Goal: Task Accomplishment & Management: Manage account settings

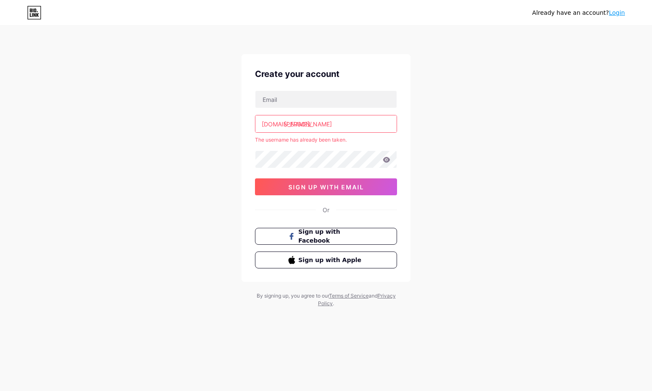
click at [315, 127] on input "[PERSON_NAME]" at bounding box center [326, 124] width 141 height 17
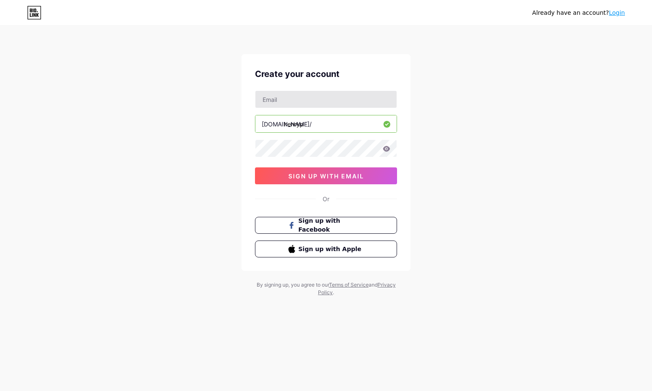
type input "henryp"
click at [294, 107] on input "text" at bounding box center [326, 99] width 141 height 17
click at [227, 129] on div "Already have an account? Login Create your account [DOMAIN_NAME]/ henryp sign u…" at bounding box center [326, 162] width 652 height 324
click at [294, 100] on input "text" at bounding box center [326, 99] width 141 height 17
type input "[PERSON_NAME][EMAIL_ADDRESS][DOMAIN_NAME]"
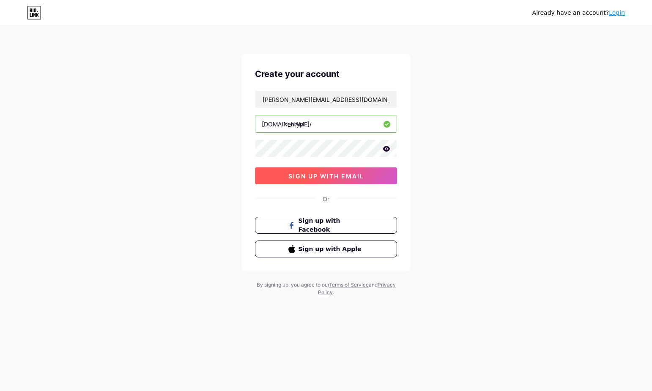
click at [333, 180] on button "sign up with email" at bounding box center [326, 176] width 142 height 17
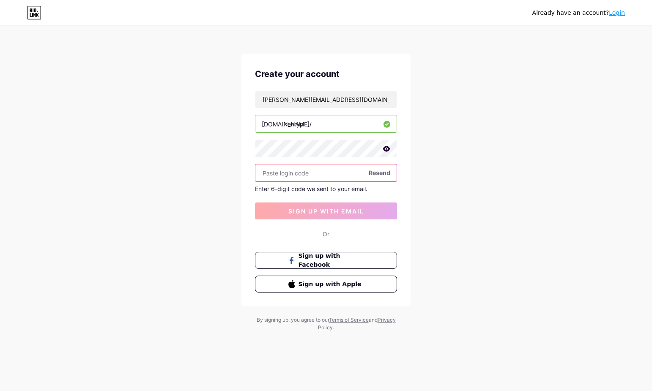
click at [316, 176] on input "text" at bounding box center [326, 173] width 141 height 17
paste input "769399"
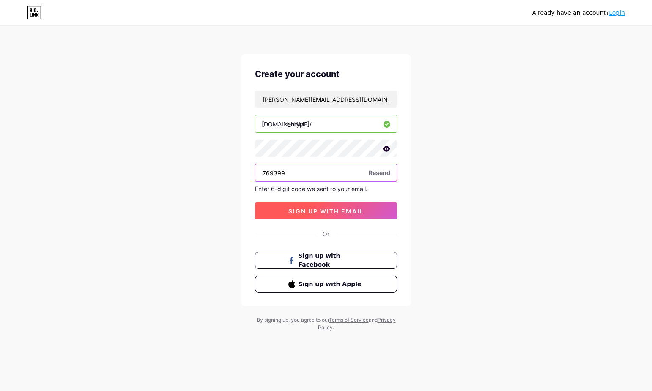
type input "769399"
click at [326, 215] on button "sign up with email" at bounding box center [326, 211] width 142 height 17
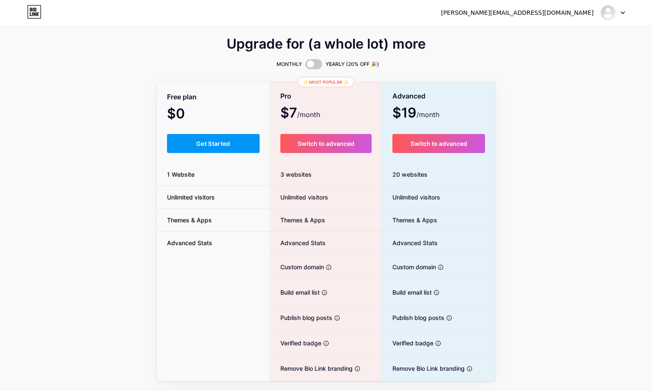
click at [528, 150] on div "Upgrade for (a whole lot) more MONTHLY YEARLY (20% OFF 🎉) Free plan $0 /month G…" at bounding box center [326, 210] width 652 height 343
click at [202, 141] on span "Get Started" at bounding box center [213, 143] width 34 height 7
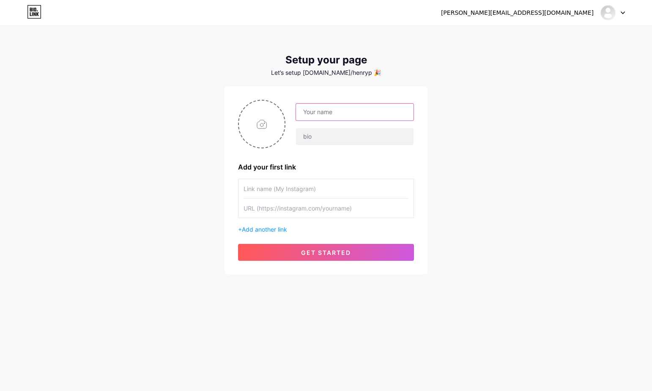
click at [312, 118] on input "text" at bounding box center [355, 112] width 118 height 17
type input "[PERSON_NAME]"
click at [316, 137] on input "text" at bounding box center [355, 136] width 118 height 17
click at [268, 138] on input "file" at bounding box center [262, 124] width 46 height 47
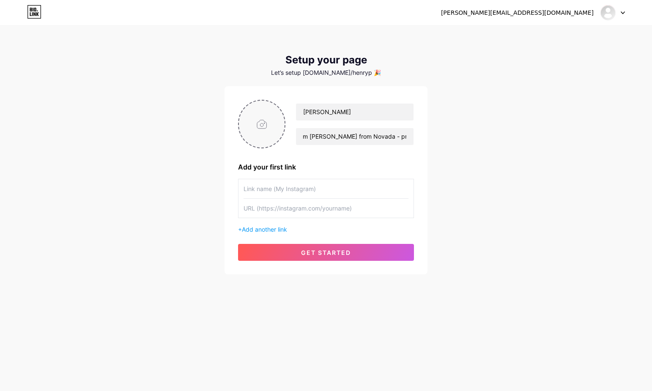
scroll to position [0, 0]
click at [279, 231] on span "Add another link" at bounding box center [264, 229] width 45 height 7
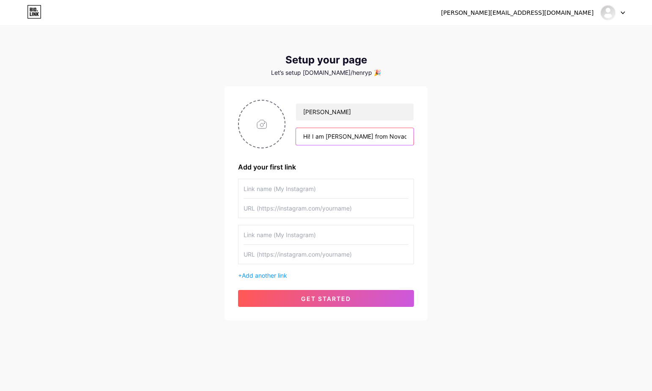
click at [388, 131] on input "Hi! I am [PERSON_NAME] from Novada - proxy IP and" at bounding box center [355, 136] width 118 height 17
drag, startPoint x: 381, startPoint y: 135, endPoint x: 436, endPoint y: 135, distance: 55.0
click at [436, 135] on div "[PERSON_NAME][EMAIL_ADDRESS][DOMAIN_NAME] Dashboard Logout Setup your page Let’…" at bounding box center [326, 174] width 652 height 348
click at [403, 136] on input "Hi! I am [PERSON_NAME] from Novada - proxy IP and" at bounding box center [355, 136] width 118 height 17
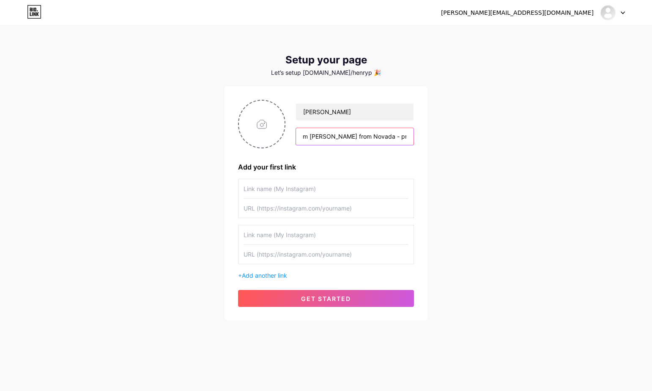
click at [407, 135] on input "Hi! I am [PERSON_NAME] from Novada - proxy IP and" at bounding box center [355, 136] width 118 height 17
drag, startPoint x: 410, startPoint y: 138, endPoint x: 268, endPoint y: 135, distance: 141.7
click at [268, 135] on div "[PERSON_NAME]! I am [PERSON_NAME] from Novada - proxy IP and data collection se…" at bounding box center [326, 124] width 176 height 49
click at [336, 135] on input "Hi! I am [PERSON_NAME] from Novada - proxy IP and data collection services for …" at bounding box center [355, 136] width 118 height 17
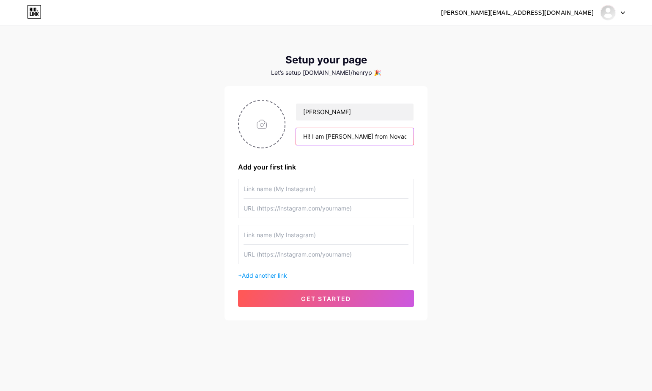
click at [389, 137] on input "Hi! I am [PERSON_NAME] from Novada - proxy IP and data collection services for …" at bounding box center [355, 136] width 118 height 17
drag, startPoint x: 392, startPoint y: 139, endPoint x: 423, endPoint y: 140, distance: 30.5
click at [423, 140] on div "[PERSON_NAME]! I am [PERSON_NAME] from Novada - Proxy IP and data collection se…" at bounding box center [326, 203] width 203 height 234
click at [372, 129] on input "Hi! I am [PERSON_NAME] from Novada - Proxy IP and data collection services for …" at bounding box center [355, 136] width 118 height 17
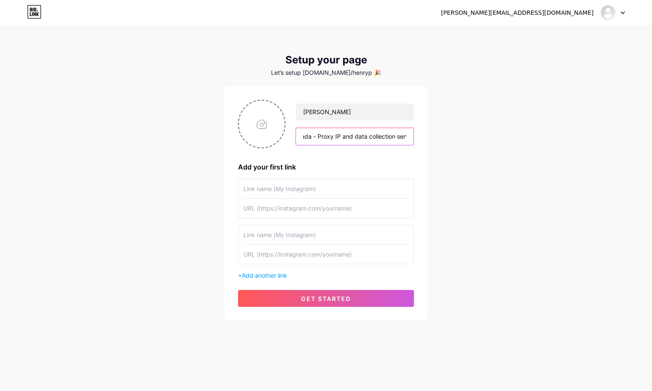
scroll to position [0, 91]
click at [336, 137] on input "Hi! I am [PERSON_NAME] from Novada - Proxy IP and data collection services for …" at bounding box center [355, 136] width 118 height 17
click at [349, 138] on input "Hi! I am [PERSON_NAME] from Novada - Proxy IP and Data collection services for …" at bounding box center [355, 136] width 118 height 17
click at [386, 140] on input "Hi! I am [PERSON_NAME] from Novada - Proxy IP and Data Collection services for …" at bounding box center [355, 136] width 118 height 17
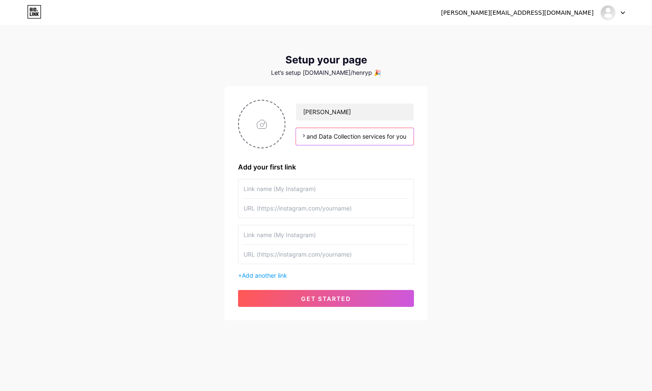
click at [408, 139] on input "Hi! I am [PERSON_NAME] from Novada - Proxy IP and Data Collection services for …" at bounding box center [355, 136] width 118 height 17
type input "Hi! I am [PERSON_NAME] from Novada - Proxy IP and Data Collection services for …"
click at [300, 182] on input "text" at bounding box center [326, 188] width 165 height 19
type input "LinkedIn"
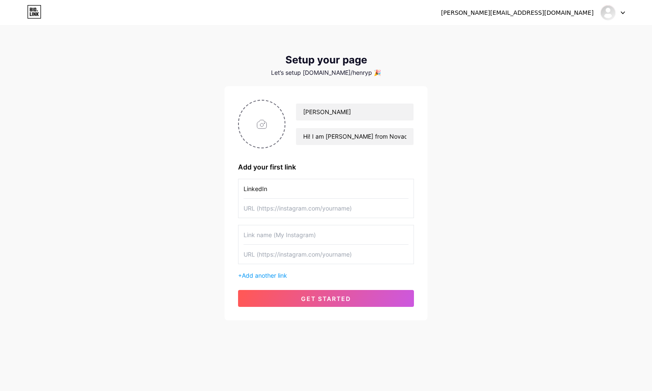
click at [275, 212] on input "text" at bounding box center [326, 208] width 165 height 19
paste input "[URL][DOMAIN_NAME][PERSON_NAME]"
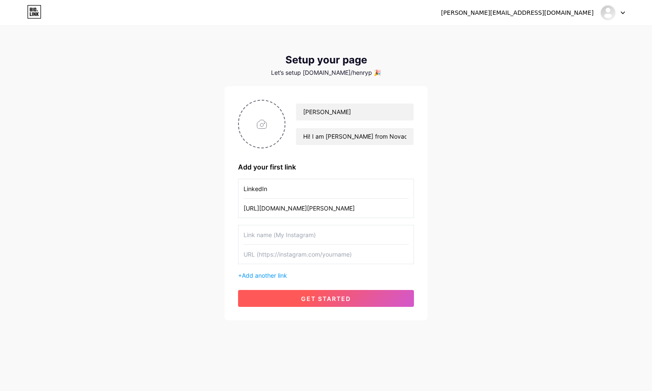
type input "[URL][DOMAIN_NAME][PERSON_NAME]"
click at [340, 298] on span "get started" at bounding box center [326, 298] width 50 height 7
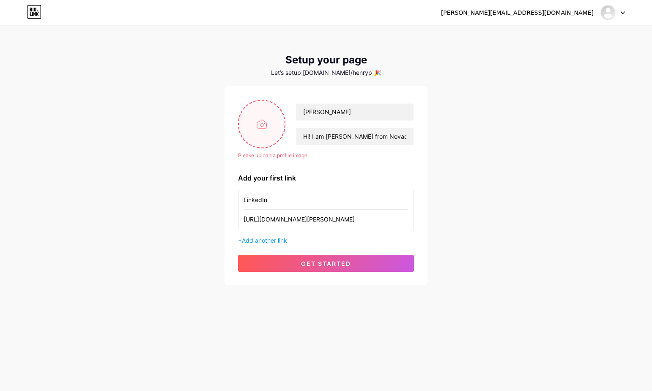
click at [274, 119] on input "file" at bounding box center [262, 124] width 46 height 47
type input "C:\fakepath\1736339067667.jpeg"
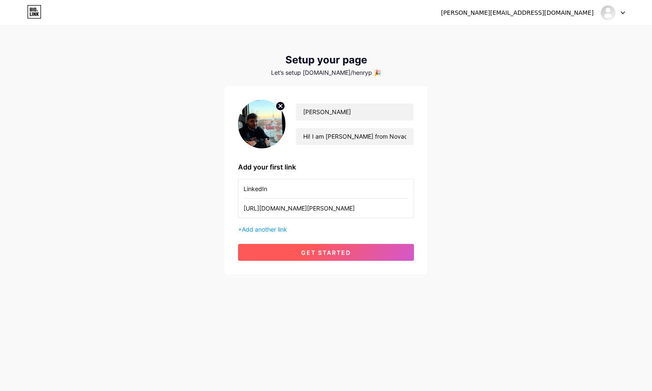
click at [343, 255] on span "get started" at bounding box center [326, 252] width 50 height 7
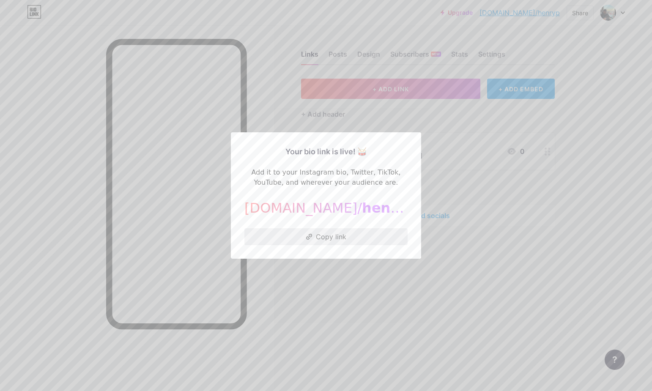
click at [361, 243] on button "Copy link" at bounding box center [326, 236] width 163 height 17
click at [407, 316] on div at bounding box center [326, 195] width 652 height 391
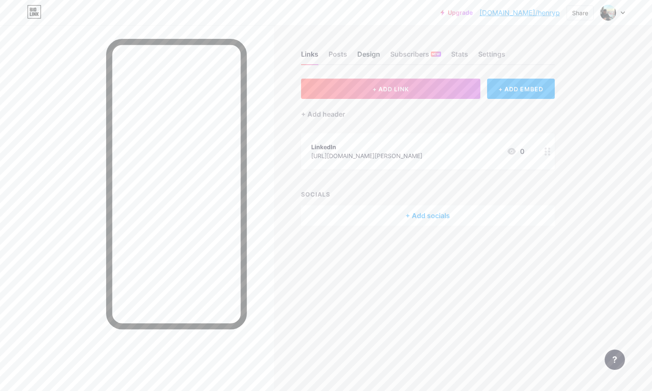
click at [367, 56] on div "Design" at bounding box center [369, 56] width 23 height 15
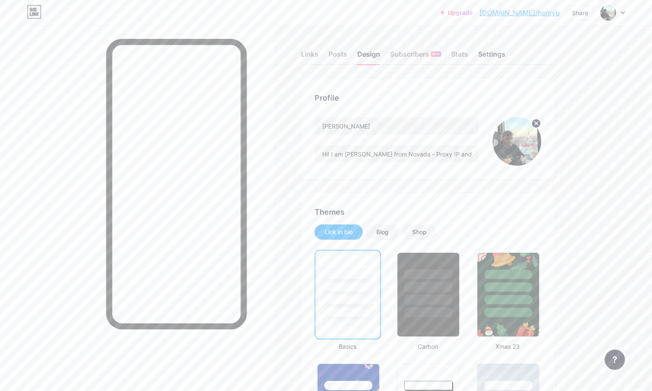
click at [500, 52] on div "Settings" at bounding box center [492, 56] width 27 height 15
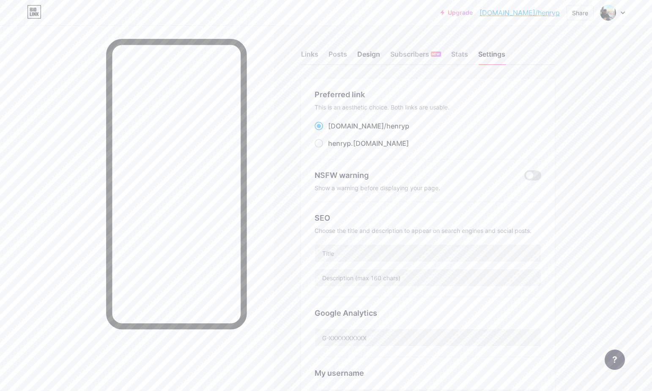
click at [369, 52] on div "Design" at bounding box center [369, 56] width 23 height 15
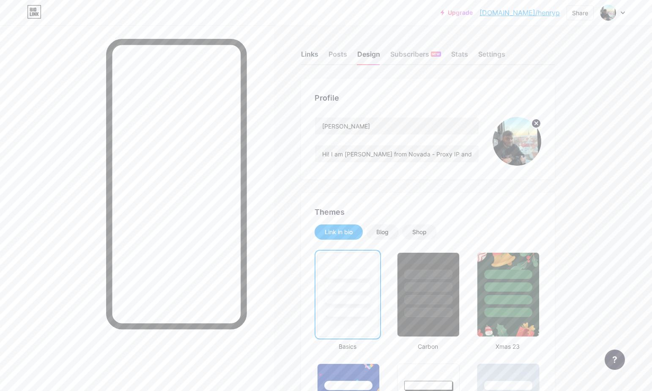
click at [311, 58] on div "Links" at bounding box center [309, 56] width 17 height 15
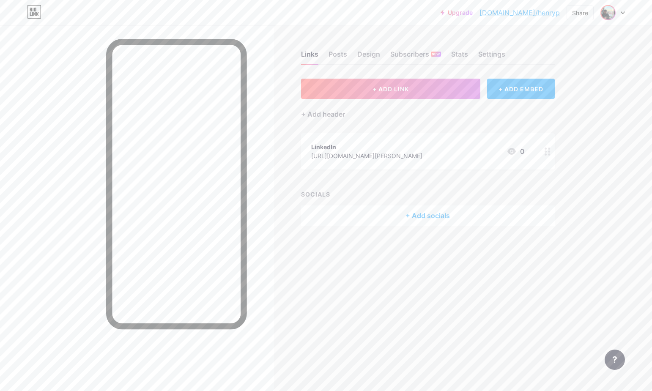
click at [613, 15] on img at bounding box center [609, 13] width 14 height 14
click at [623, 12] on icon at bounding box center [623, 12] width 4 height 3
click at [361, 54] on div "Design" at bounding box center [369, 56] width 23 height 15
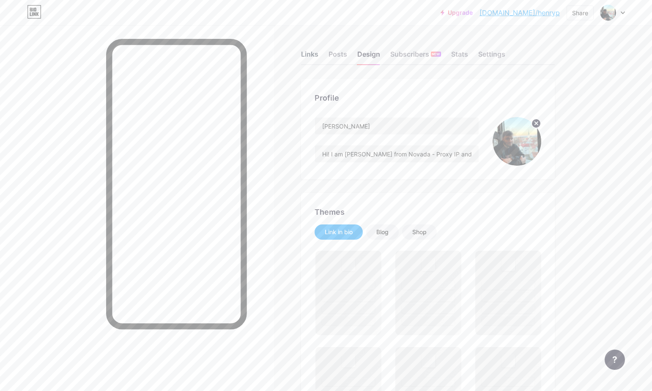
click at [314, 55] on div "Links" at bounding box center [309, 56] width 17 height 15
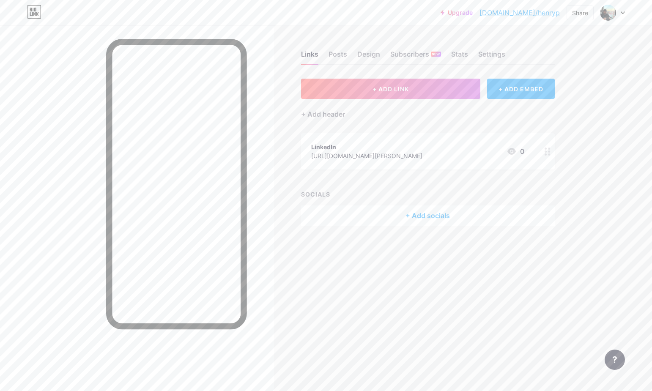
click at [621, 17] on div at bounding box center [613, 12] width 25 height 15
click at [560, 96] on link "Account settings" at bounding box center [572, 96] width 105 height 23
click at [333, 113] on div "+ Add header" at bounding box center [323, 114] width 44 height 10
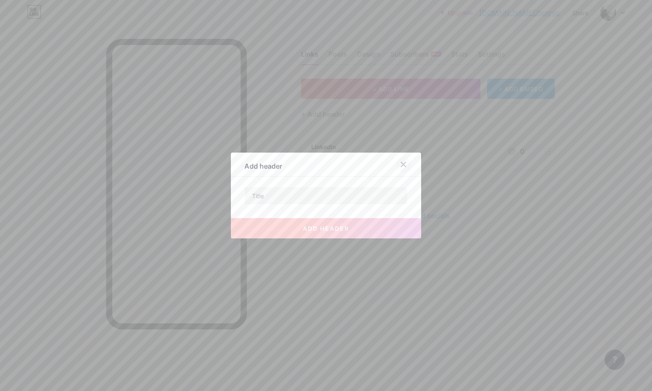
click at [403, 164] on icon at bounding box center [404, 164] width 5 height 5
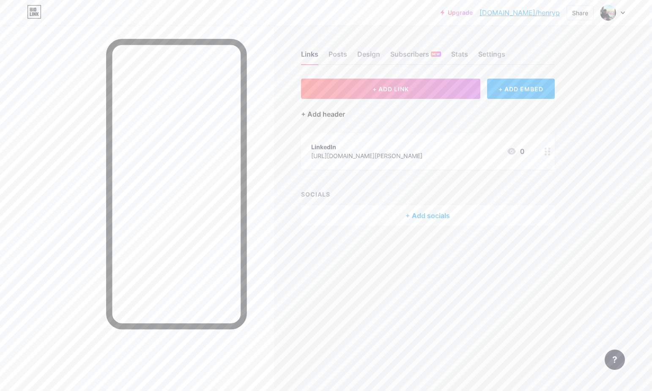
click at [332, 116] on div "+ Add header" at bounding box center [323, 114] width 44 height 10
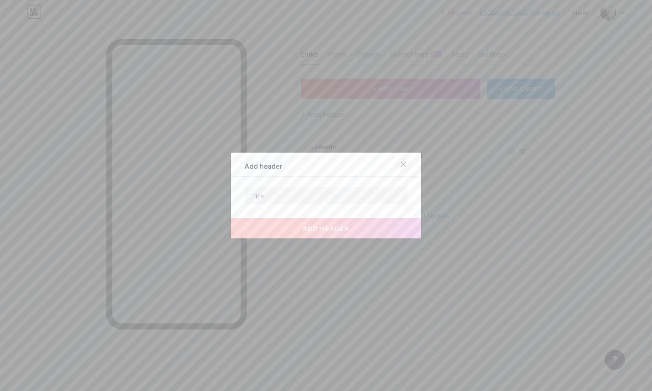
click at [400, 165] on icon at bounding box center [403, 164] width 7 height 7
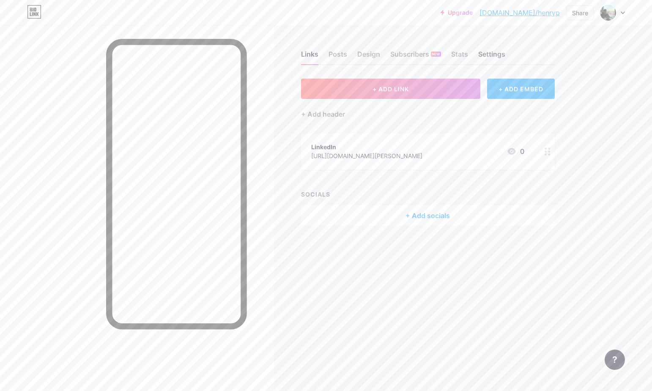
click at [498, 55] on div "Settings" at bounding box center [492, 56] width 27 height 15
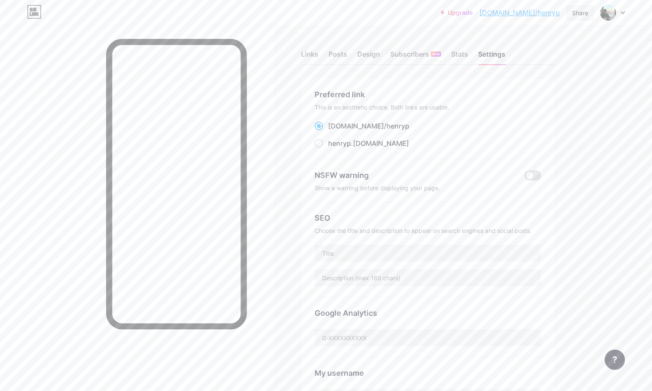
click at [580, 14] on div "Share" at bounding box center [580, 12] width 16 height 9
click at [604, 122] on div "Upgrade [DOMAIN_NAME]/henryp... [DOMAIN_NAME]/henryp Share Copy link [URL][DOMA…" at bounding box center [326, 331] width 652 height 663
click at [304, 56] on div "Links" at bounding box center [309, 56] width 17 height 15
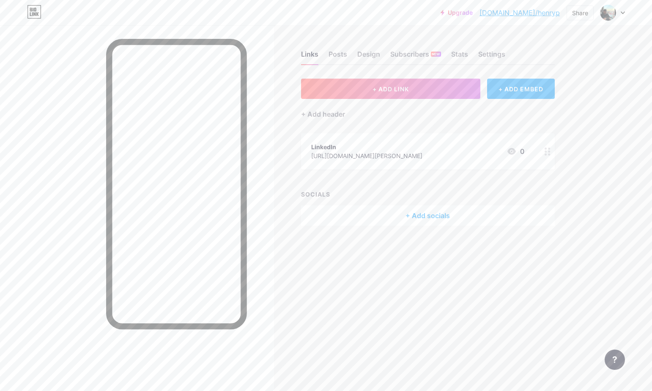
click at [547, 154] on icon at bounding box center [548, 152] width 6 height 8
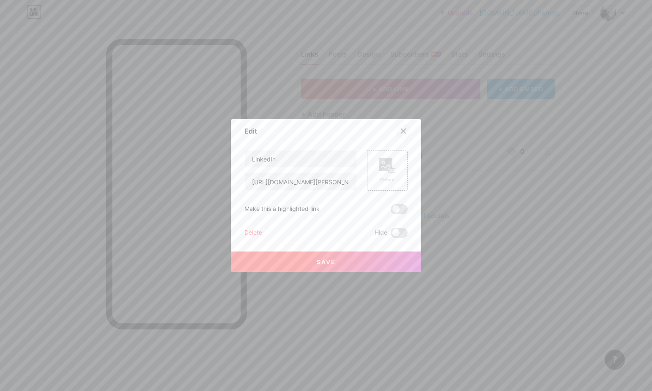
click at [404, 132] on icon at bounding box center [403, 131] width 7 height 7
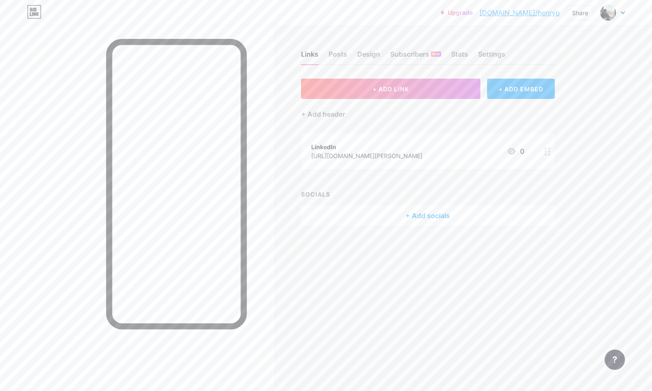
click at [441, 222] on div "+ Add socials" at bounding box center [428, 216] width 254 height 20
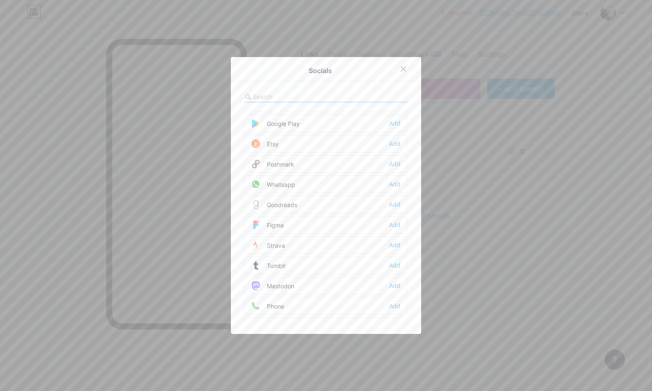
scroll to position [664, 0]
click at [397, 183] on div "Add" at bounding box center [394, 185] width 11 height 8
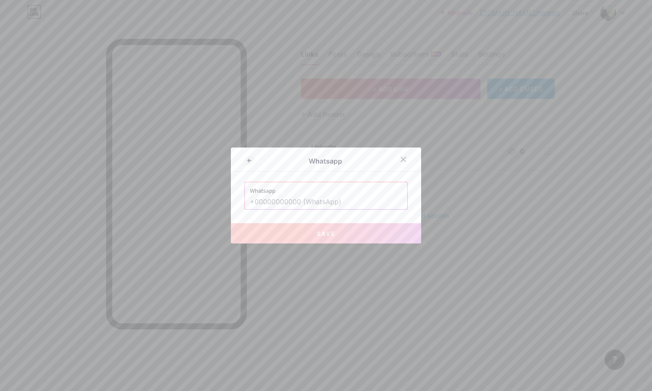
click at [300, 199] on input "text" at bounding box center [326, 202] width 152 height 14
paste input "[PHONE_NUMBER]"
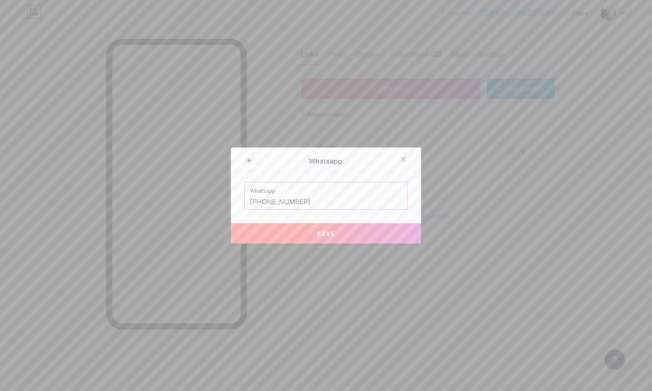
click at [324, 236] on span "Save" at bounding box center [326, 233] width 19 height 7
type input "[URL][DOMAIN_NAME] 601 87613"
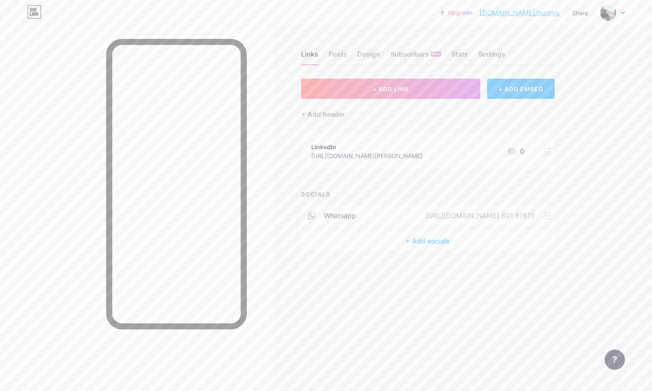
click at [427, 245] on div "+ Add socials" at bounding box center [428, 241] width 254 height 20
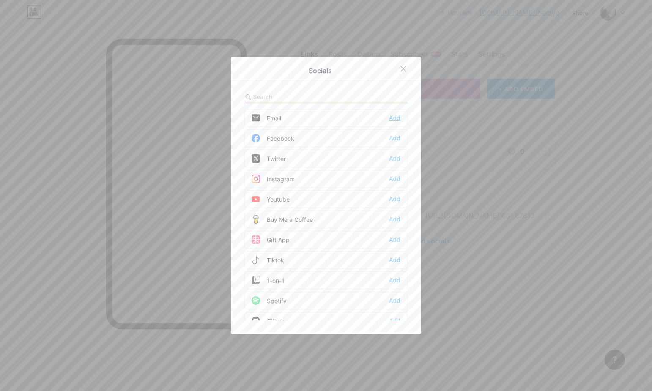
click at [397, 118] on div "Add" at bounding box center [394, 118] width 11 height 8
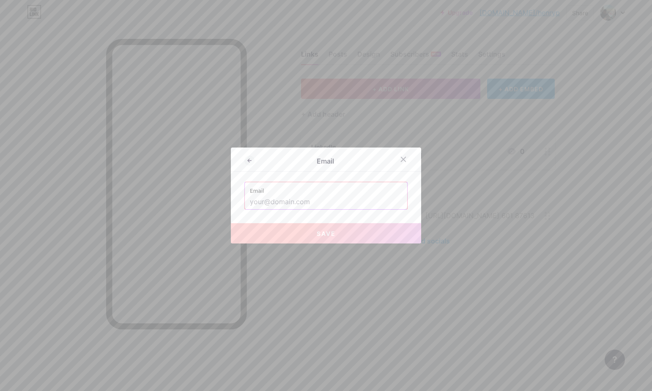
click at [351, 197] on input "text" at bounding box center [326, 202] width 152 height 14
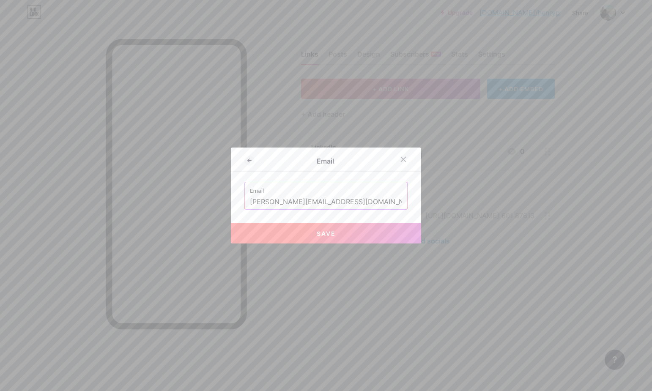
click at [328, 234] on span "Save" at bounding box center [326, 233] width 19 height 7
type input "mailto:[PERSON_NAME][EMAIL_ADDRESS][DOMAIN_NAME]"
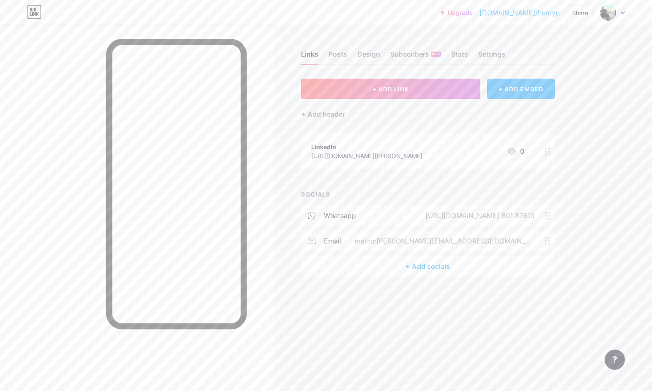
click at [429, 264] on div "+ Add socials" at bounding box center [428, 266] width 254 height 20
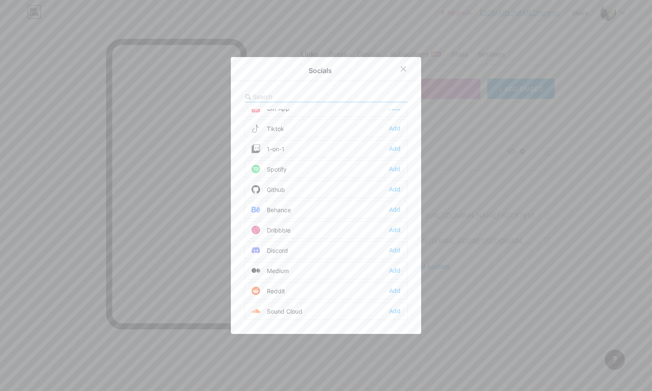
scroll to position [132, 0]
click at [396, 249] on div "Add" at bounding box center [394, 249] width 11 height 8
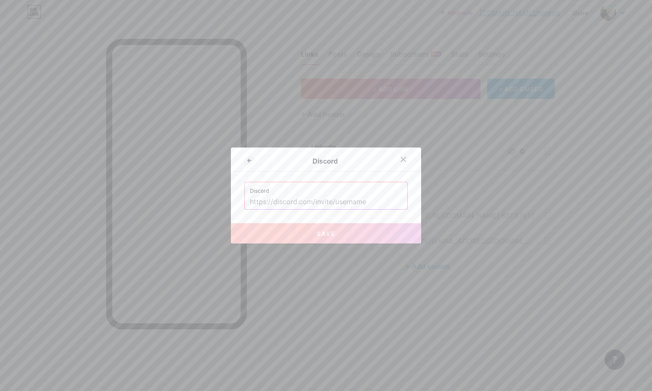
click at [318, 197] on input "text" at bounding box center [326, 202] width 152 height 14
paste input "henson_p"
type input "henson_p"
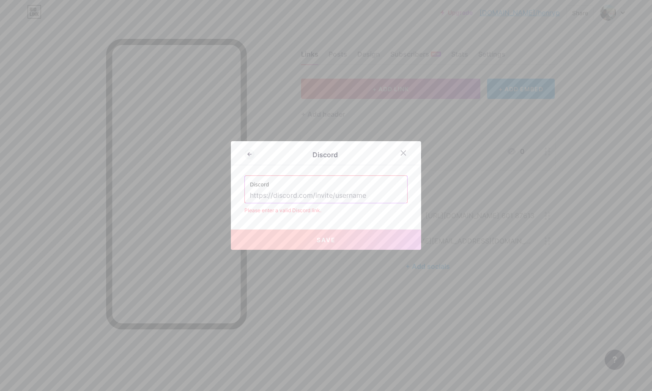
paste input "henson_p"
type input "henson_p"
click at [353, 221] on div "Discord Discord henson_p Please enter a valid Discord link. Save" at bounding box center [326, 195] width 190 height 109
click at [299, 196] on input "henson_p" at bounding box center [326, 196] width 152 height 14
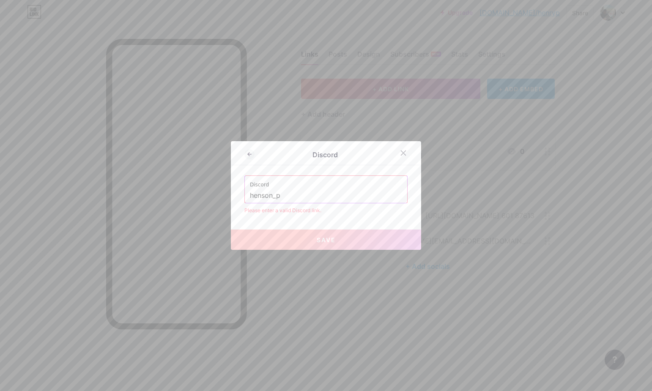
click at [299, 196] on input "henson_p" at bounding box center [326, 196] width 152 height 14
type input "h"
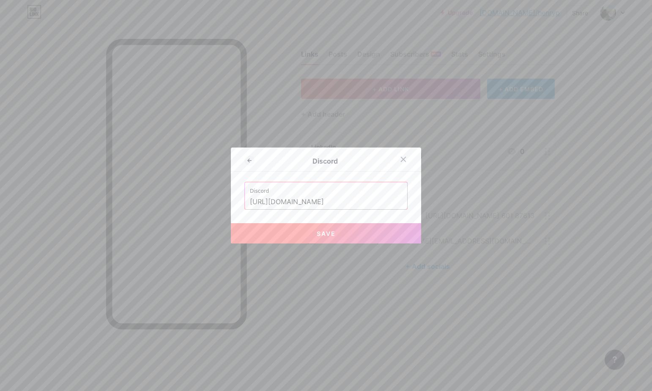
paste input "henson_p"
type input "[URL][DOMAIN_NAME]"
click at [363, 230] on button "Save" at bounding box center [326, 233] width 190 height 20
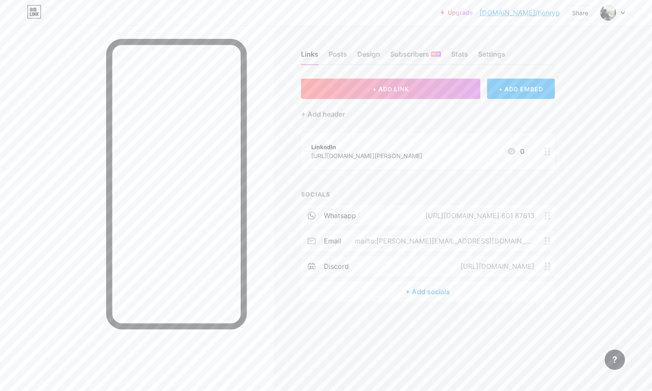
click at [515, 268] on div "[URL][DOMAIN_NAME]" at bounding box center [496, 266] width 98 height 10
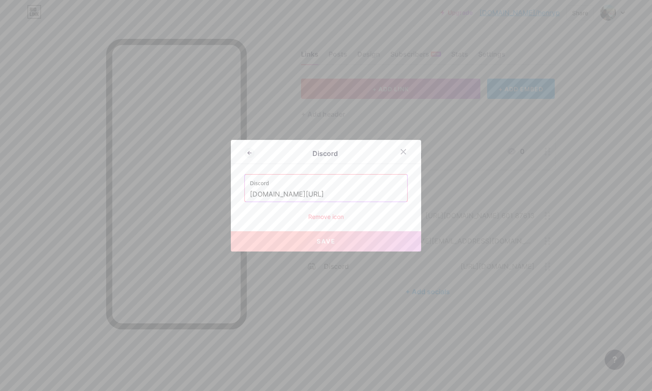
click at [356, 196] on input "[DOMAIN_NAME][URL]" at bounding box center [326, 194] width 152 height 14
paste input "[URL][DOMAIN_NAME]"
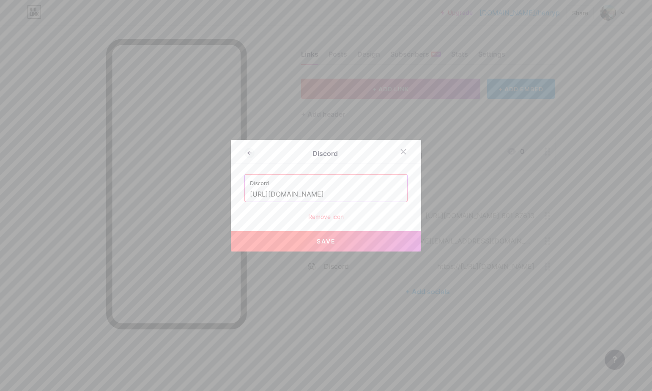
type input "[URL][DOMAIN_NAME]"
click at [330, 242] on span "Save" at bounding box center [326, 241] width 19 height 7
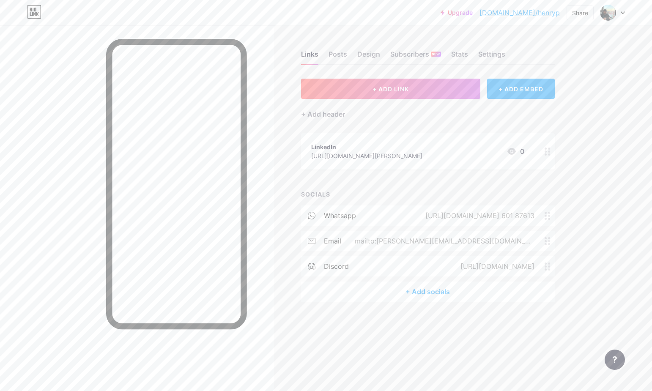
click at [416, 289] on div "+ Add socials" at bounding box center [428, 292] width 254 height 20
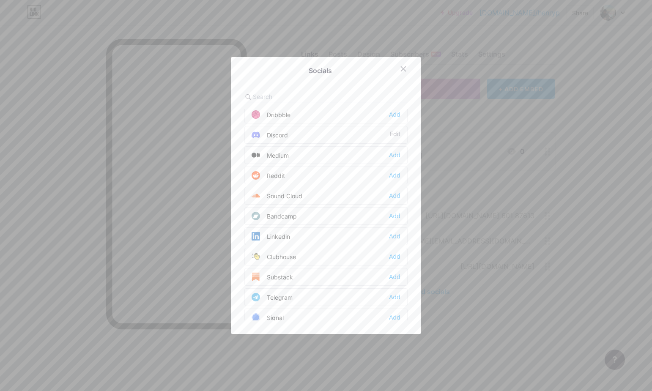
scroll to position [248, 0]
click at [396, 237] on div "Add" at bounding box center [394, 235] width 11 height 8
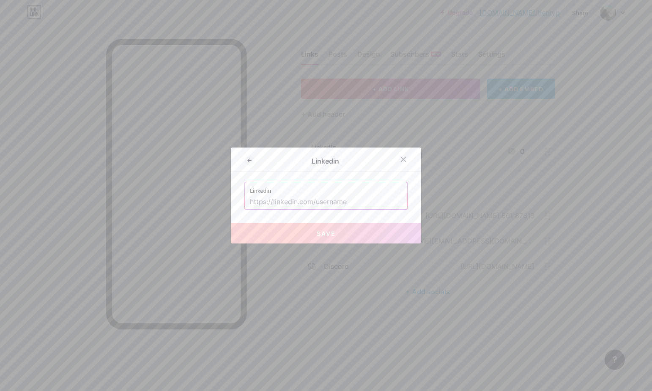
click at [342, 204] on input "text" at bounding box center [326, 202] width 152 height 14
paste input "[URL][DOMAIN_NAME][PERSON_NAME]"
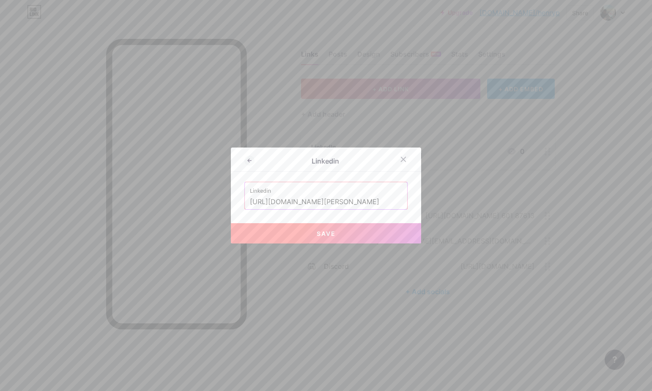
type input "[URL][DOMAIN_NAME][PERSON_NAME]"
click at [358, 232] on button "Save" at bounding box center [326, 233] width 190 height 20
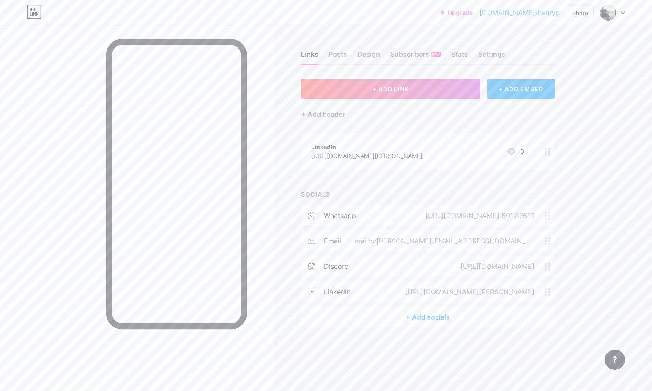
click at [418, 319] on div "+ Add socials" at bounding box center [428, 317] width 254 height 20
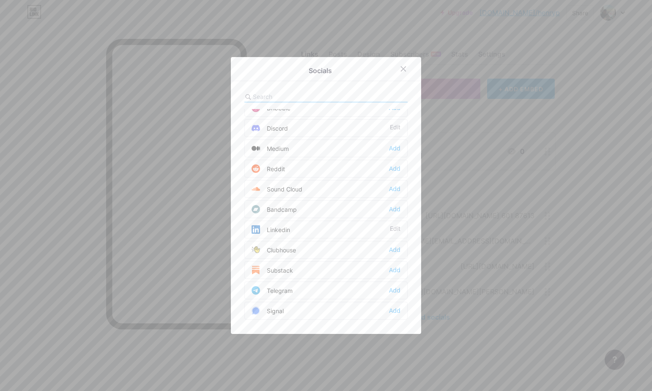
scroll to position [254, 0]
click at [396, 292] on div "Add" at bounding box center [394, 290] width 11 height 8
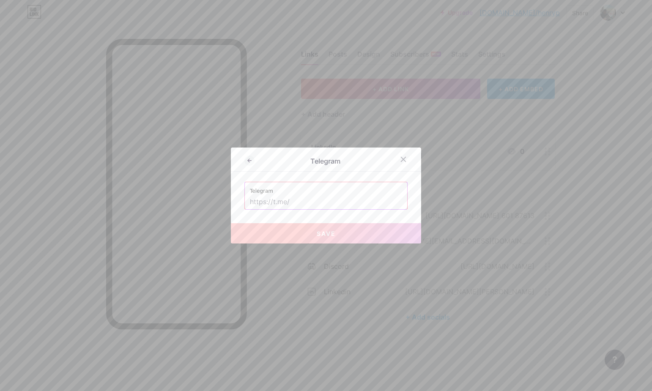
click at [309, 204] on input "text" at bounding box center [326, 202] width 152 height 14
paste input "Harrison_Novada"
type input "Harrison_Novada"
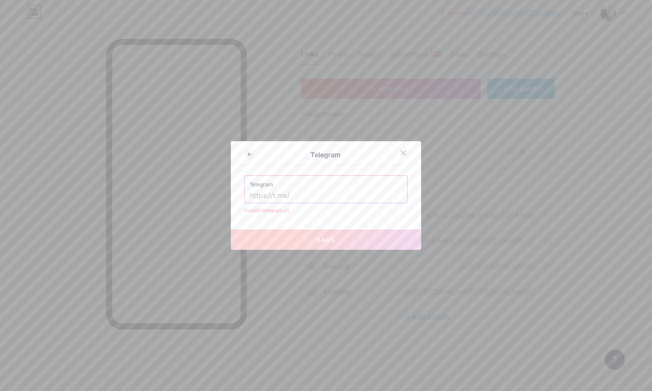
paste input "[URL][DOMAIN_NAME]"
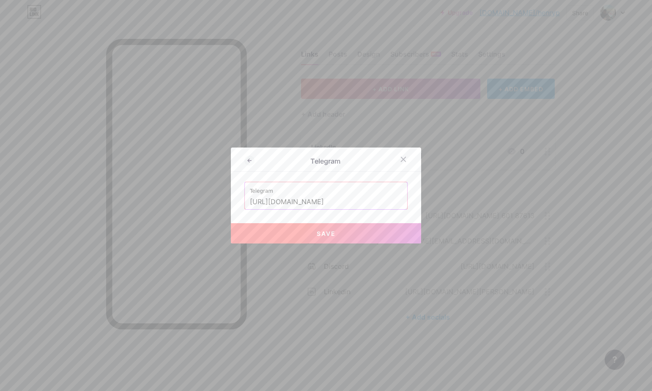
drag, startPoint x: 290, startPoint y: 202, endPoint x: 341, endPoint y: 201, distance: 51.2
click at [341, 201] on input "[URL][DOMAIN_NAME]" at bounding box center [326, 202] width 152 height 14
type input "[URL][DOMAIN_NAME]"
click at [332, 228] on button "Save" at bounding box center [326, 233] width 190 height 20
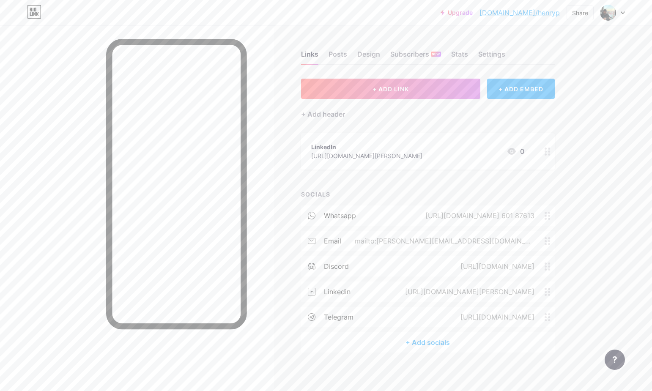
click at [548, 319] on icon at bounding box center [548, 318] width 6 height 8
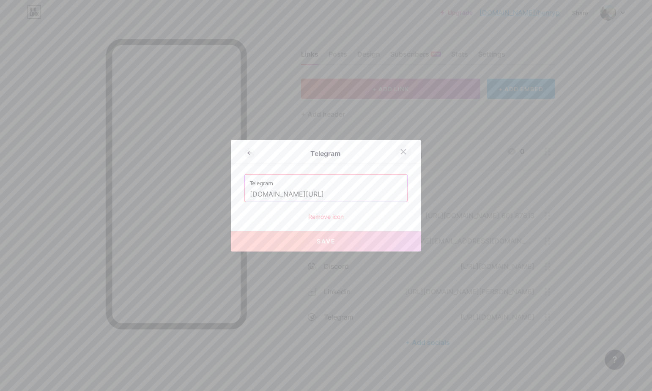
click at [404, 149] on icon at bounding box center [403, 152] width 7 height 7
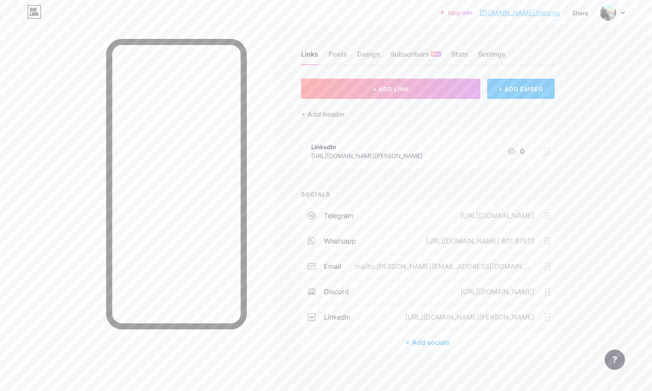
click at [459, 146] on div "LinkedIn [URL][DOMAIN_NAME][PERSON_NAME] 0" at bounding box center [417, 151] width 213 height 19
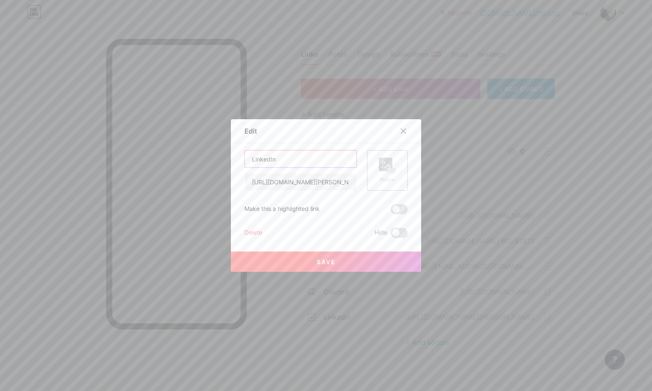
click at [299, 159] on input "LinkedIn" at bounding box center [301, 159] width 112 height 17
click at [319, 167] on input "Schedule a call" at bounding box center [301, 159] width 112 height 17
type input "Schedule a call"
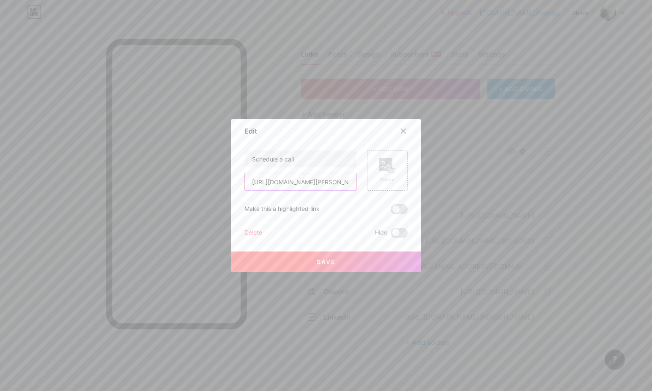
click at [338, 183] on input "[URL][DOMAIN_NAME][PERSON_NAME]" at bounding box center [301, 181] width 112 height 17
paste input "[DOMAIN_NAME][URL]"
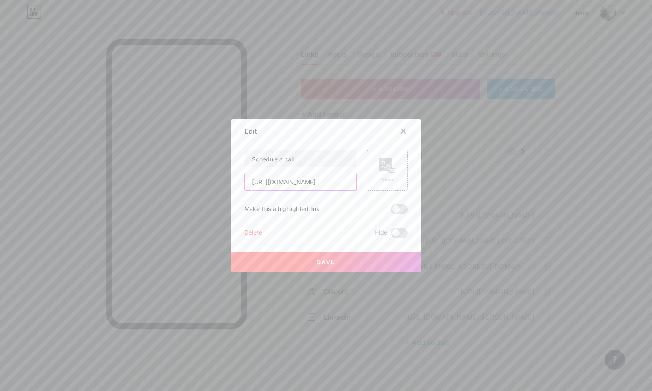
type input "[URL][DOMAIN_NAME]"
click at [355, 260] on button "Save" at bounding box center [326, 262] width 190 height 20
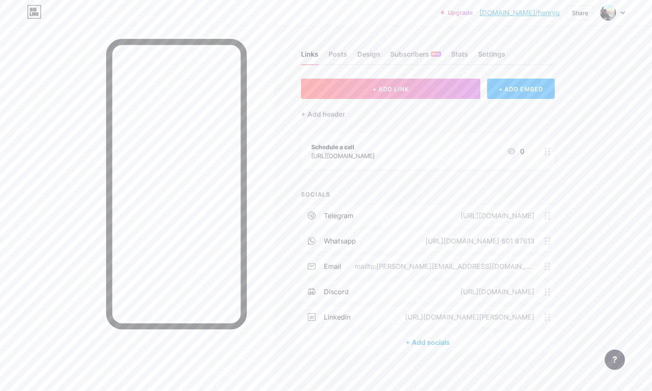
click at [457, 144] on div "Schedule a call [URL][DOMAIN_NAME] 0" at bounding box center [417, 151] width 213 height 19
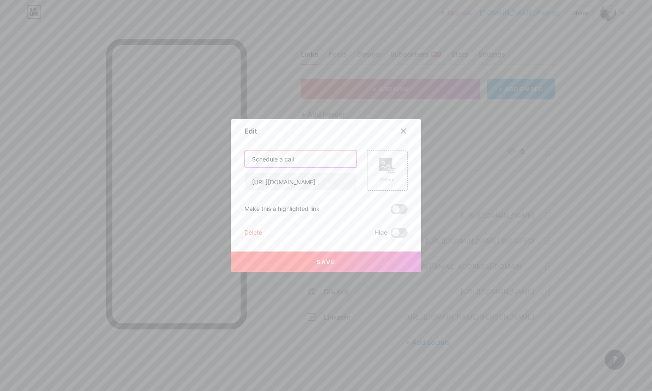
click at [319, 164] on input "Schedule a call" at bounding box center [301, 159] width 112 height 17
type input "K"
click at [269, 160] on input "Let's chat?" at bounding box center [301, 159] width 112 height 17
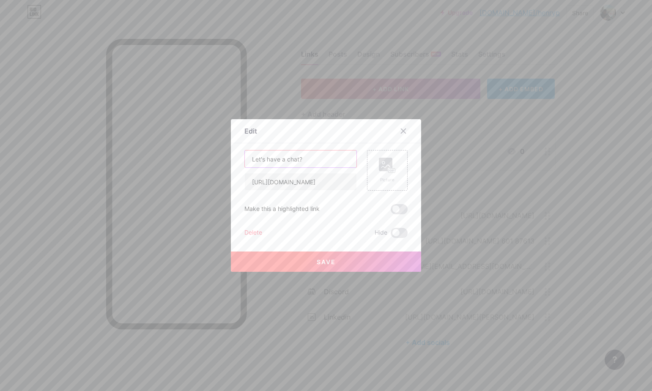
click at [315, 160] on input "Let's have a chat?" at bounding box center [301, 159] width 112 height 17
type input "Let's have a chat?"
click at [347, 264] on button "Save" at bounding box center [326, 262] width 190 height 20
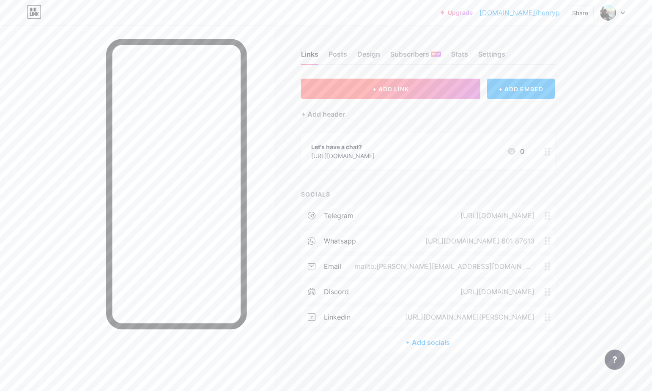
click at [410, 82] on button "+ ADD LINK" at bounding box center [391, 89] width 180 height 20
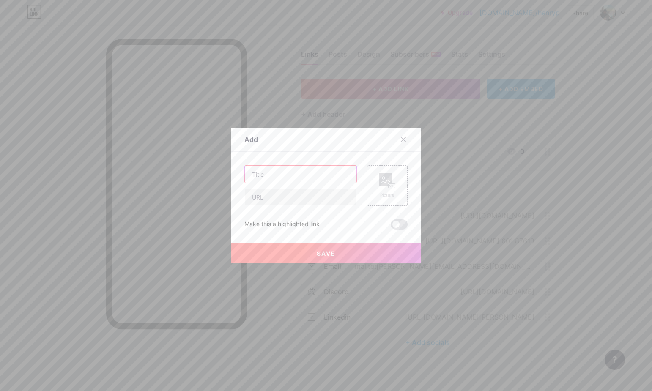
click at [324, 177] on input "text" at bounding box center [301, 174] width 112 height 17
type input "W"
type input "O"
type input "[DOMAIN_NAME]"
click at [320, 192] on input "text" at bounding box center [301, 197] width 112 height 17
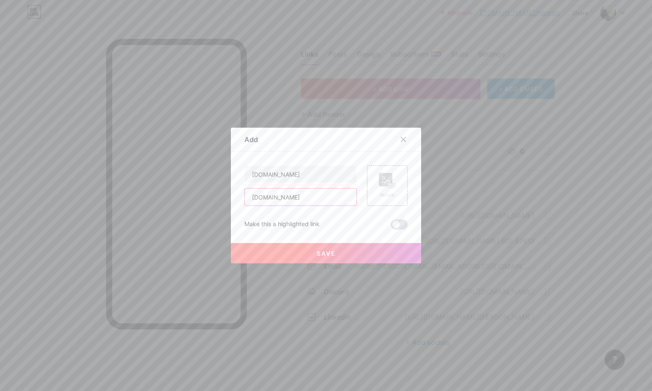
type input "[DOMAIN_NAME]"
click at [310, 254] on button "Save" at bounding box center [326, 253] width 190 height 20
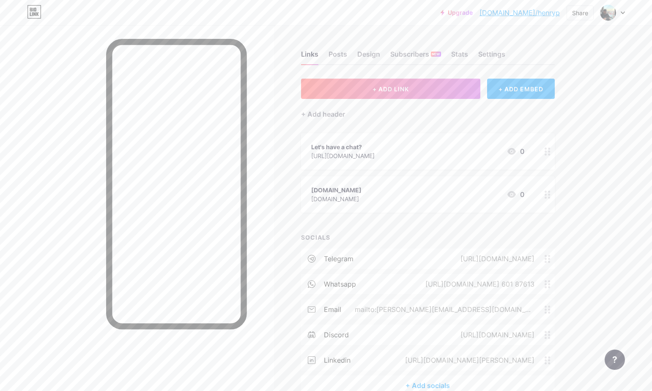
click at [363, 191] on div "[DOMAIN_NAME] [DOMAIN_NAME] 0" at bounding box center [417, 194] width 213 height 19
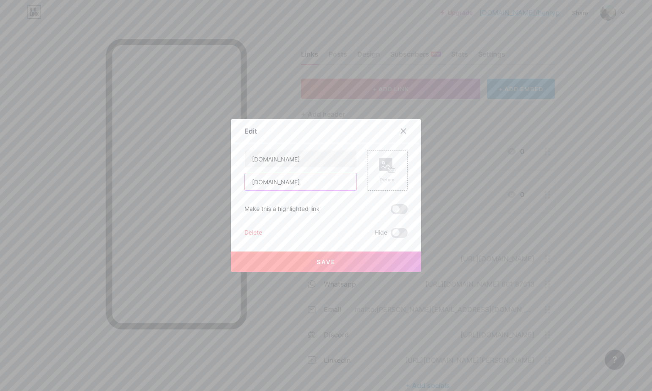
drag, startPoint x: 306, startPoint y: 181, endPoint x: 212, endPoint y: 181, distance: 94.3
click at [212, 181] on div "Edit Content YouTube Play YouTube video without leaving your page. ADD Vimeo Pl…" at bounding box center [326, 195] width 652 height 391
click at [291, 160] on input "[DOMAIN_NAME]" at bounding box center [301, 159] width 112 height 17
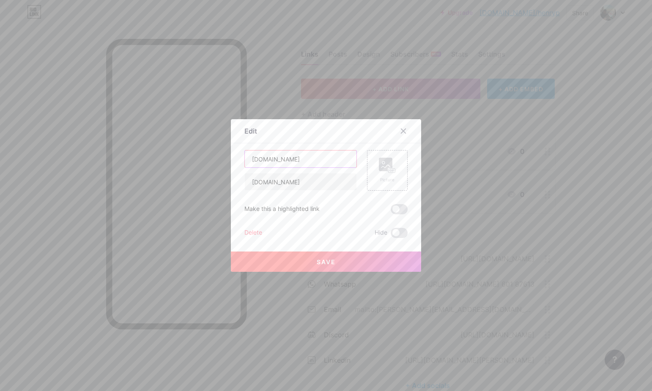
click at [306, 160] on input "[DOMAIN_NAME]" at bounding box center [301, 159] width 112 height 17
paste input "All-in-One Proxy Service and Data Solutions"
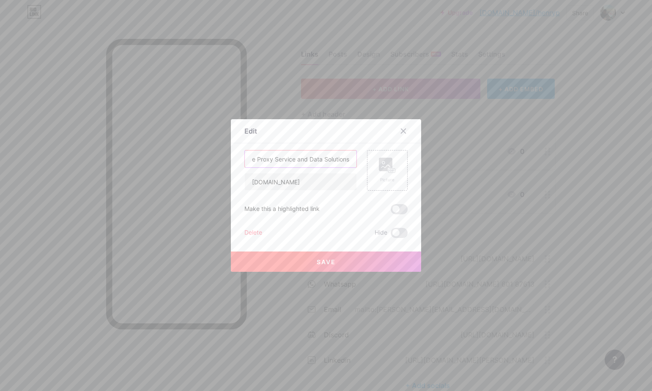
type input "All-in-One Proxy Service and Data Solutions"
click at [318, 261] on span "Save" at bounding box center [326, 262] width 19 height 7
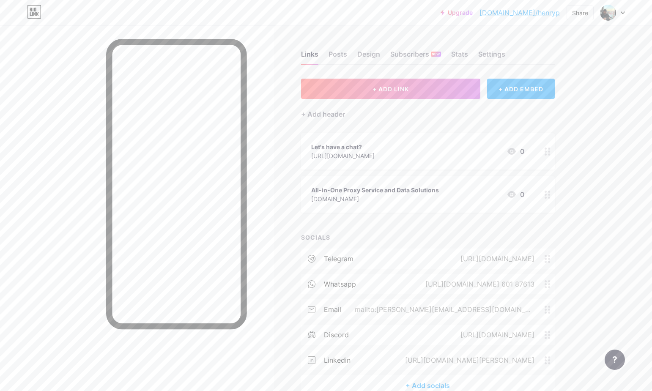
click at [380, 189] on div "All-in-One Proxy Service and Data Solutions" at bounding box center [375, 190] width 128 height 9
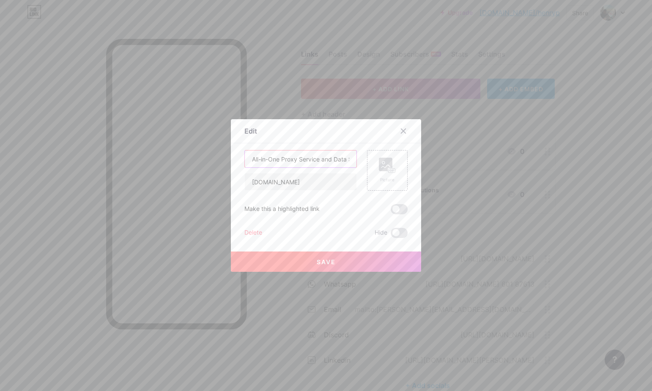
click at [312, 165] on input "All-in-One Proxy Service and Data Solutions" at bounding box center [301, 159] width 112 height 17
drag, startPoint x: 264, startPoint y: 160, endPoint x: 218, endPoint y: 160, distance: 46.1
click at [218, 160] on div "Edit Content YouTube Play YouTube video without leaving your page. ADD Vimeo Pl…" at bounding box center [326, 195] width 652 height 391
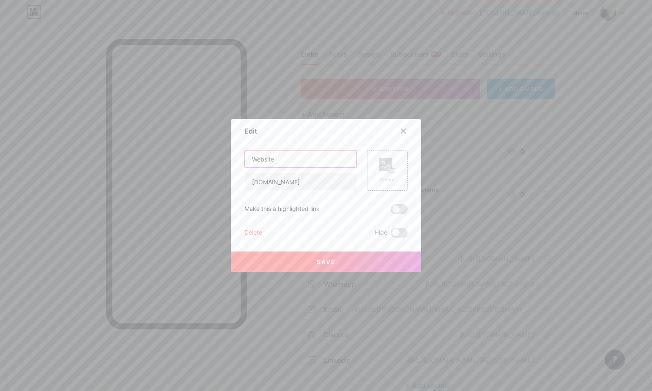
type input "Website"
click at [338, 256] on button "Save" at bounding box center [326, 262] width 190 height 20
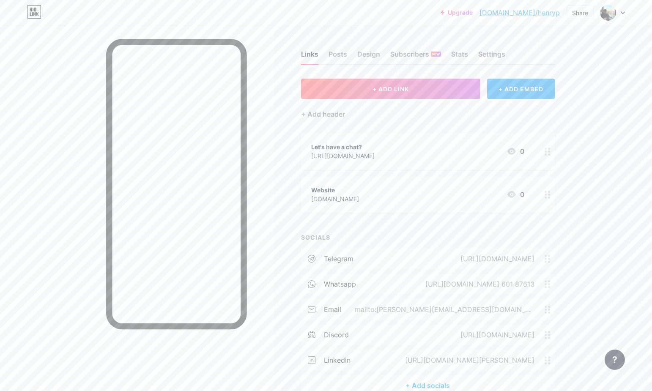
scroll to position [47, 0]
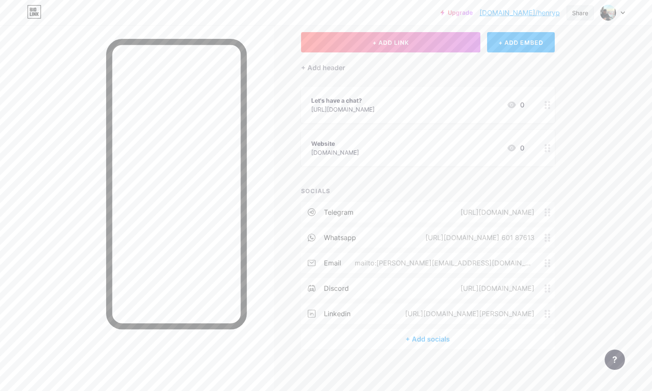
click at [578, 15] on div "Share" at bounding box center [580, 12] width 16 height 9
click at [549, 69] on div "Get my QR code" at bounding box center [531, 64] width 126 height 20
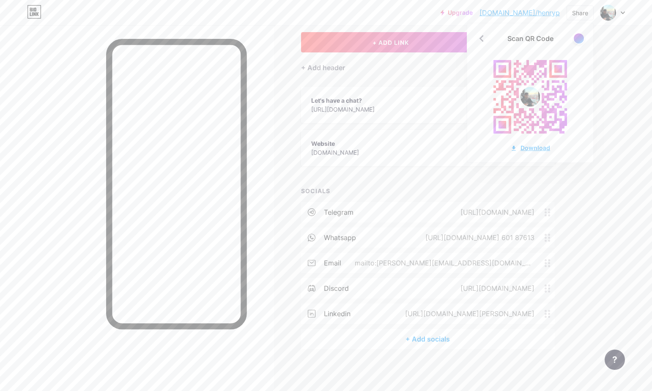
click at [540, 149] on div "Download" at bounding box center [531, 147] width 40 height 9
click at [581, 40] on div at bounding box center [579, 38] width 11 height 11
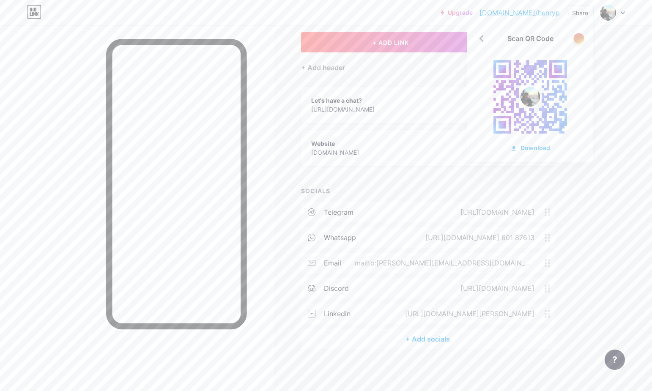
click at [581, 40] on div at bounding box center [579, 38] width 11 height 11
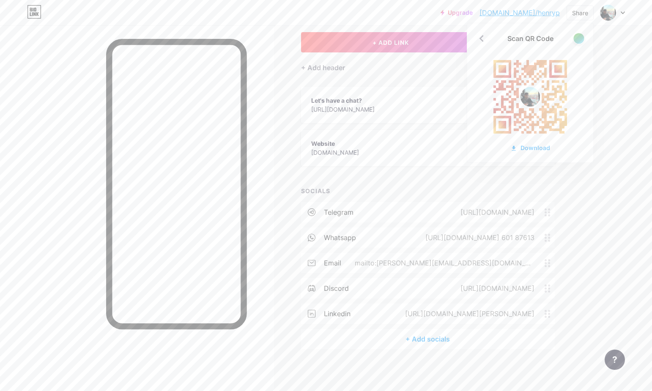
click at [581, 40] on div at bounding box center [579, 38] width 11 height 11
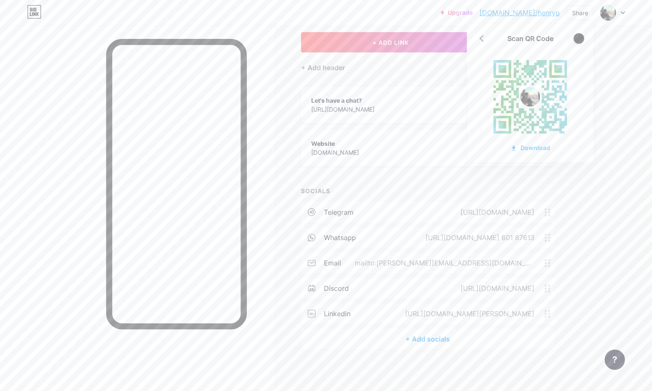
click at [581, 40] on div at bounding box center [579, 38] width 11 height 11
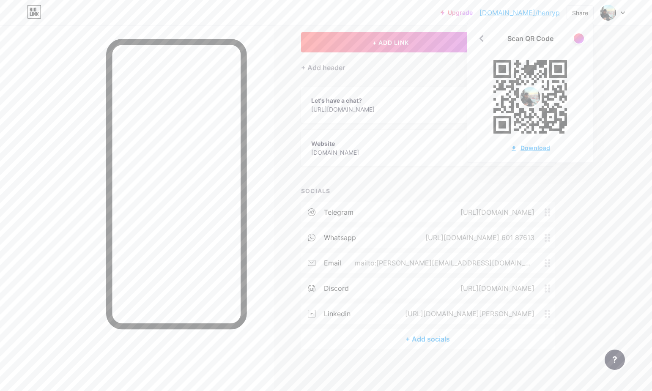
click at [537, 149] on div "Download" at bounding box center [531, 147] width 40 height 9
click at [287, 151] on div "Links Posts Design Subscribers NEW Stats Settings + ADD LINK + ADD EMBED + Add …" at bounding box center [295, 185] width 591 height 413
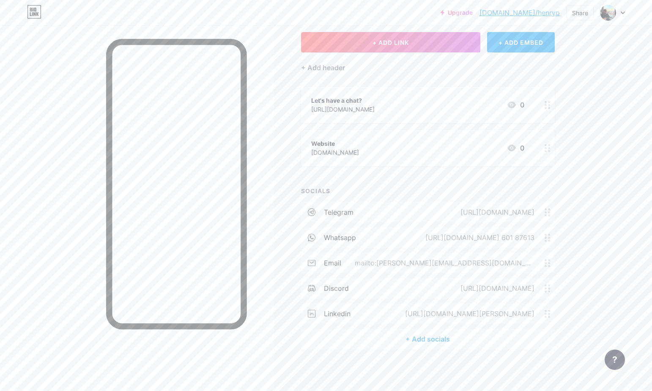
click at [619, 12] on div at bounding box center [613, 12] width 25 height 15
click at [569, 94] on link "Account settings" at bounding box center [572, 96] width 105 height 23
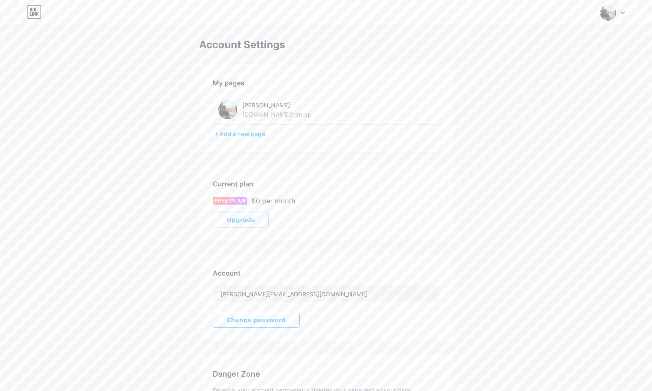
click at [294, 106] on div "[PERSON_NAME]" at bounding box center [300, 105] width 117 height 9
click at [245, 105] on div "[PERSON_NAME]" at bounding box center [300, 105] width 117 height 9
click at [233, 113] on img at bounding box center [227, 109] width 19 height 19
click at [235, 113] on img at bounding box center [227, 109] width 19 height 19
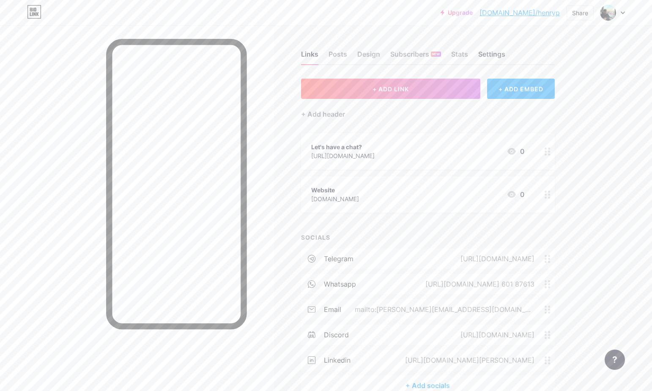
click at [492, 55] on div "Settings" at bounding box center [492, 56] width 27 height 15
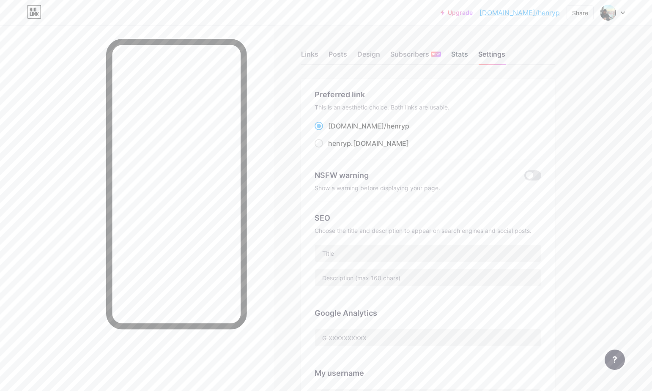
click at [463, 54] on div "Stats" at bounding box center [459, 56] width 17 height 15
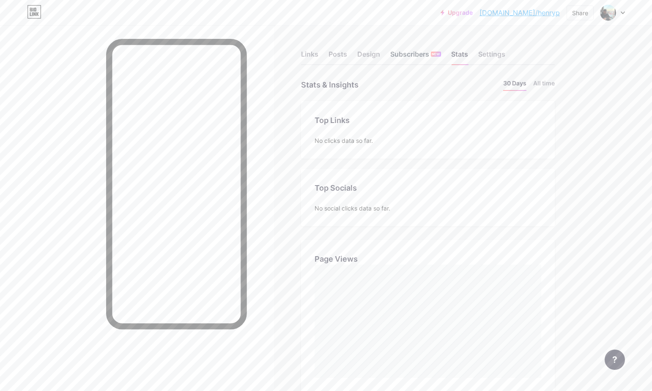
scroll to position [391, 652]
click at [420, 57] on div "Subscribers NEW" at bounding box center [416, 56] width 51 height 15
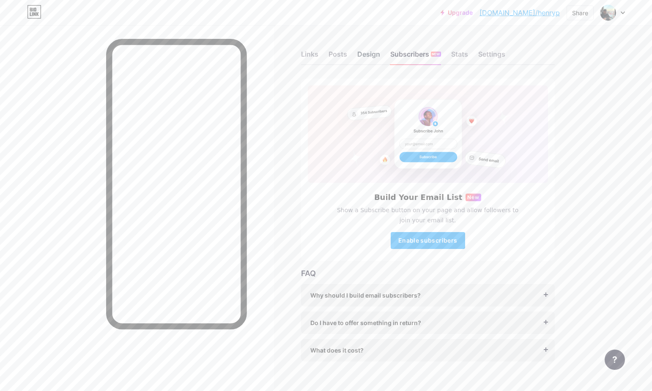
click at [365, 54] on div "Design" at bounding box center [369, 56] width 23 height 15
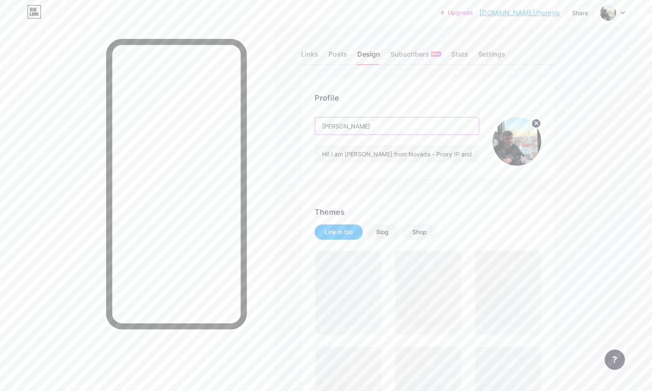
click at [356, 127] on input "[PERSON_NAME]" at bounding box center [397, 126] width 164 height 17
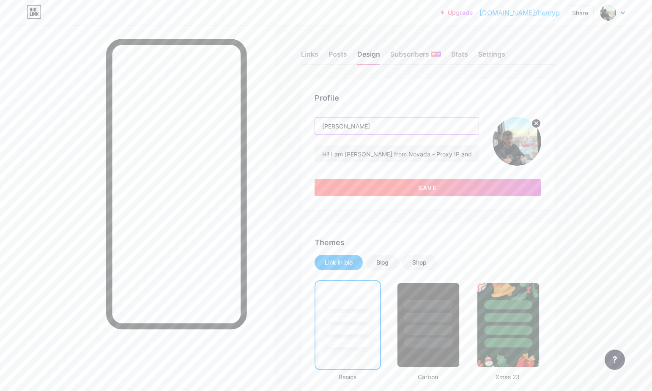
type input "[PERSON_NAME]"
click at [412, 187] on button "Save" at bounding box center [428, 187] width 227 height 17
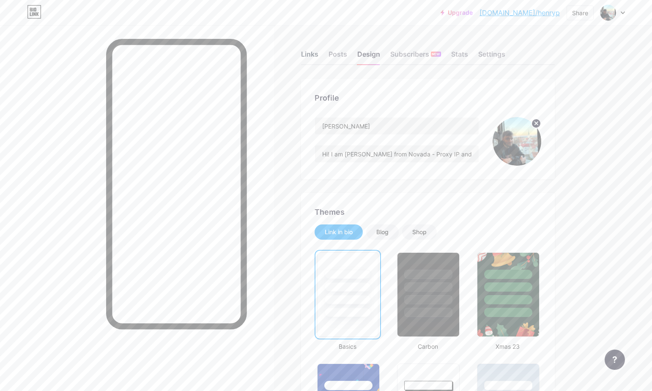
click at [313, 55] on div "Links" at bounding box center [309, 56] width 17 height 15
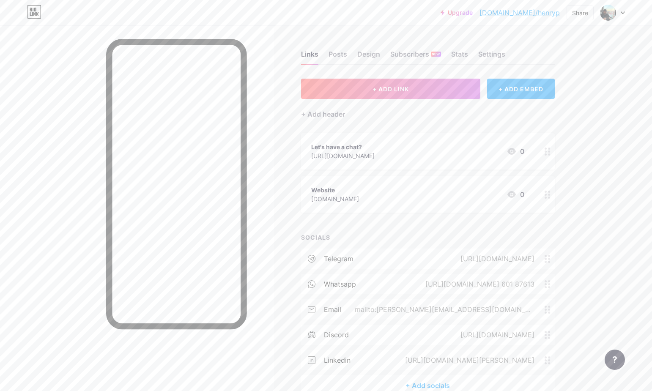
click at [591, 47] on div "Upgrade [DOMAIN_NAME]/henryp... [DOMAIN_NAME]/henryp Share Switch accounts [PER…" at bounding box center [326, 219] width 652 height 438
click at [542, 14] on link "[DOMAIN_NAME]/henryp" at bounding box center [520, 13] width 80 height 10
